Goal: Task Accomplishment & Management: Manage account settings

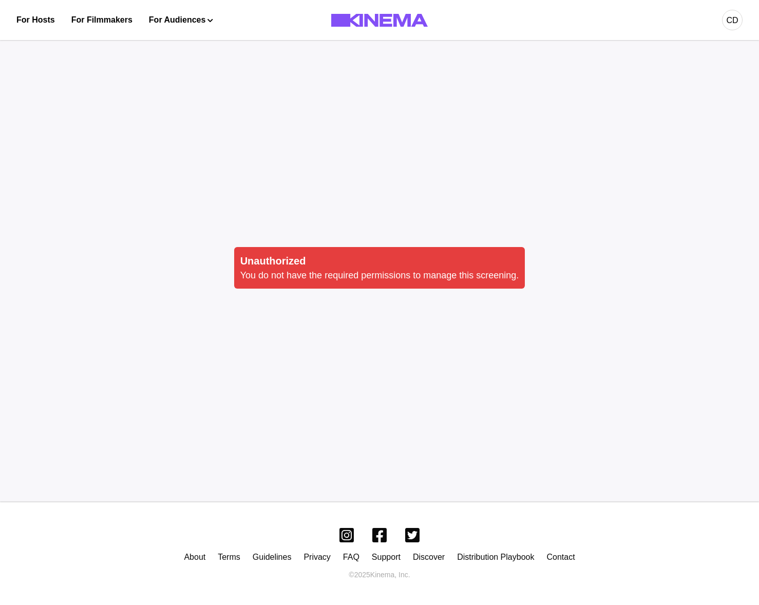
click at [731, 22] on div "CD" at bounding box center [732, 20] width 12 height 12
click at [654, 177] on div "Logout" at bounding box center [678, 175] width 112 height 29
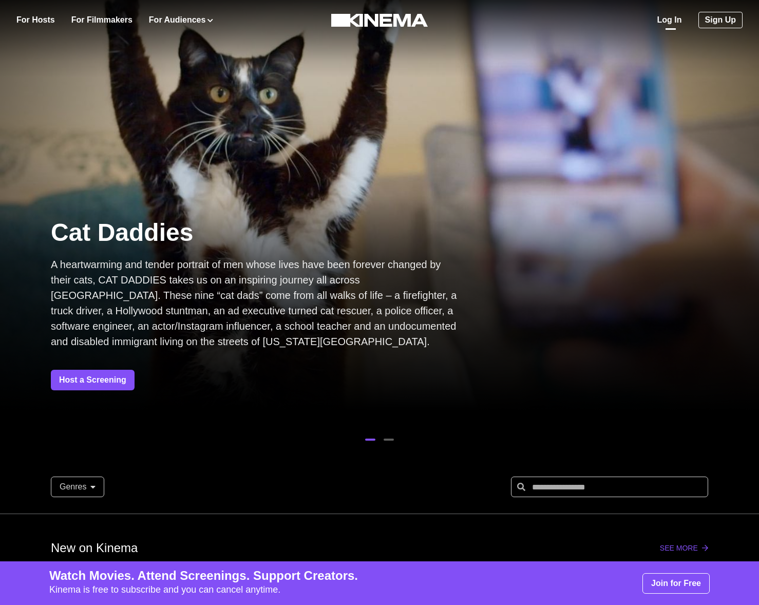
click at [674, 17] on link "Log In" at bounding box center [669, 20] width 25 height 12
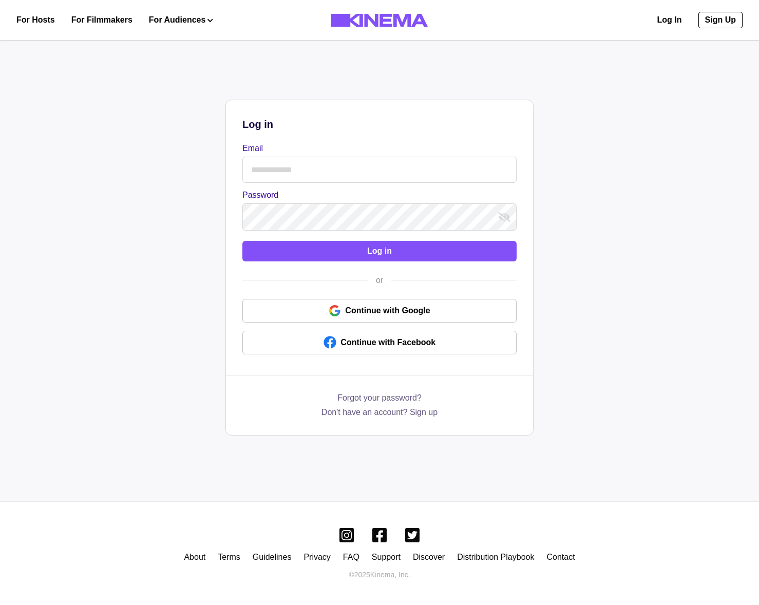
click at [358, 184] on div "Email Password" at bounding box center [379, 186] width 274 height 88
click at [369, 174] on input "Email" at bounding box center [379, 170] width 274 height 26
click at [355, 169] on input "Email" at bounding box center [379, 170] width 274 height 26
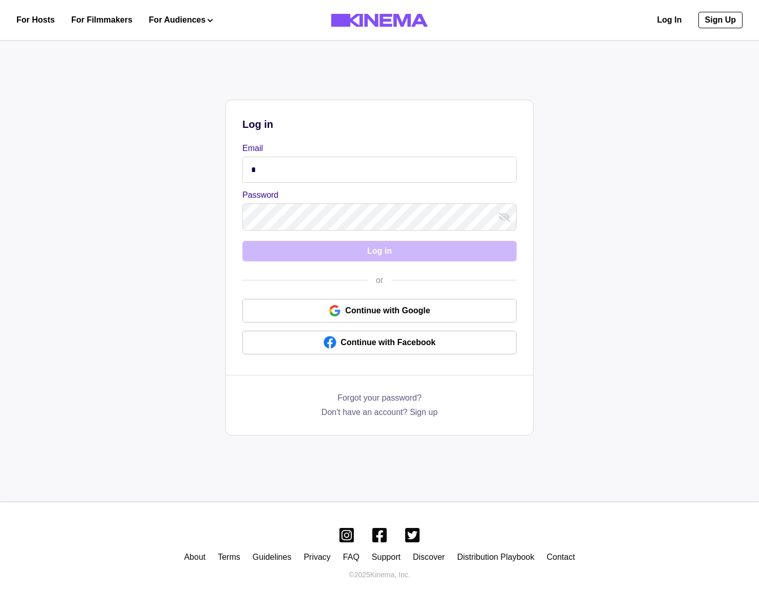
type input "**********"
click at [328, 201] on div "Password" at bounding box center [379, 210] width 274 height 42
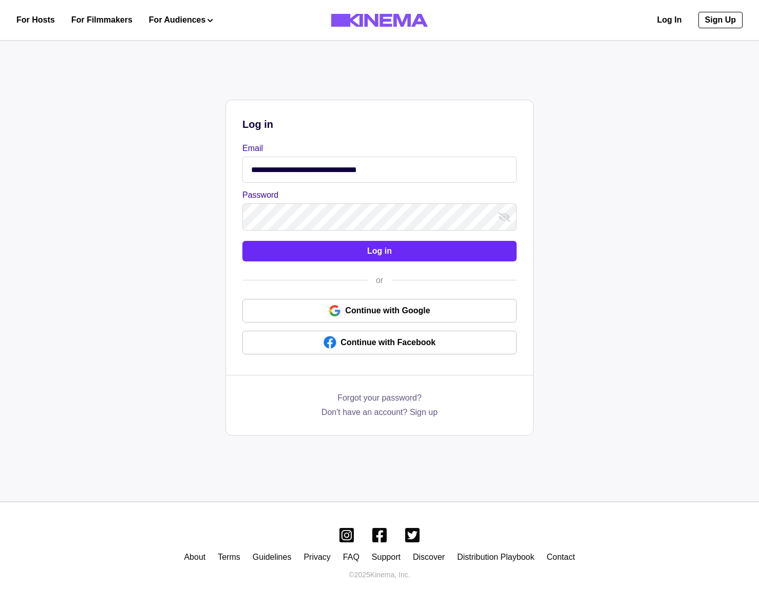
click at [320, 249] on button "Log in" at bounding box center [379, 251] width 274 height 21
